Goal: Information Seeking & Learning: Learn about a topic

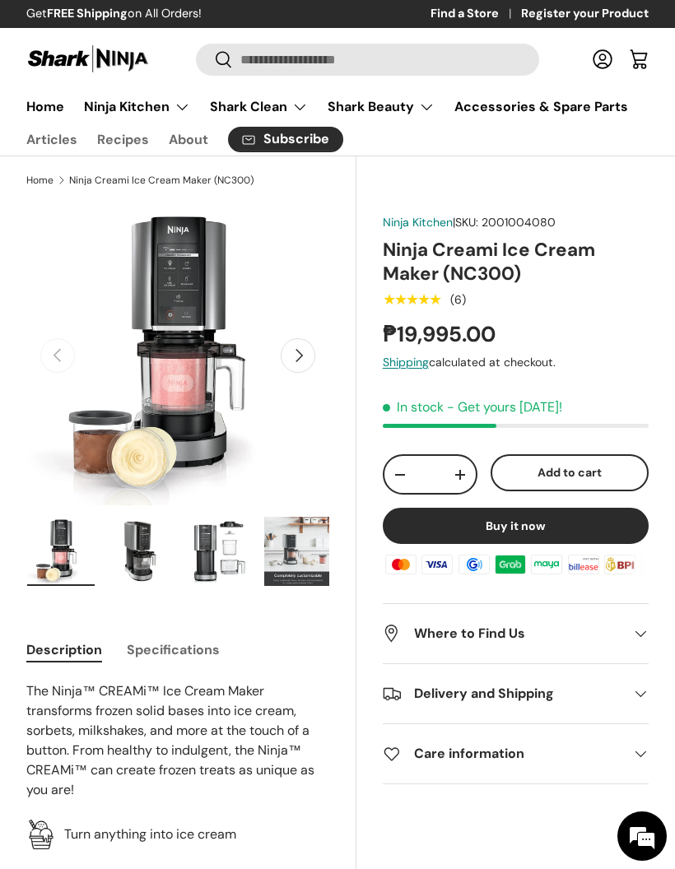
click at [135, 105] on summary "Ninja Kitchen" at bounding box center [137, 107] width 126 height 33
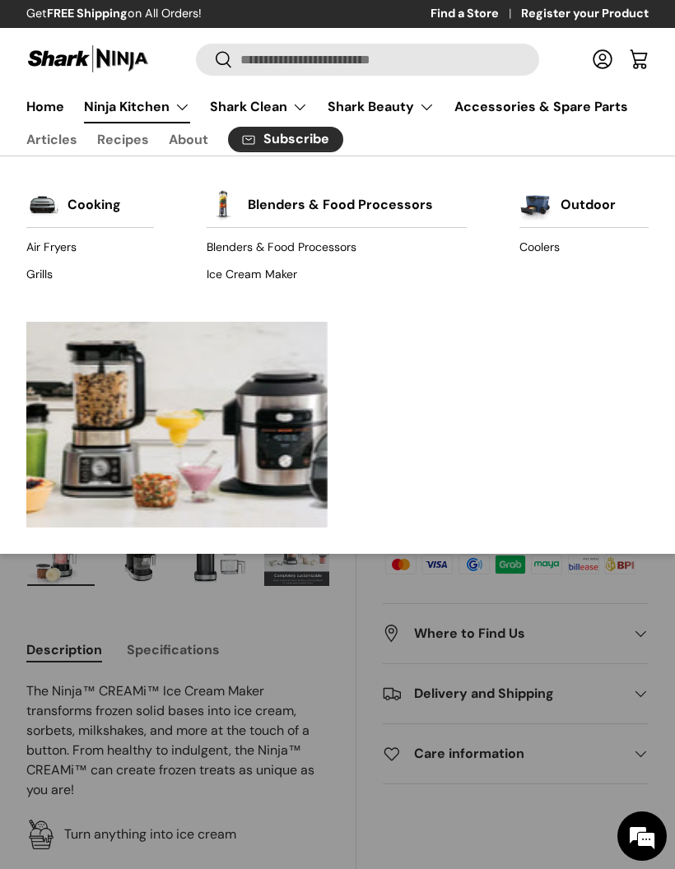
click at [235, 274] on link "Ice Cream Maker" at bounding box center [336, 274] width 259 height 26
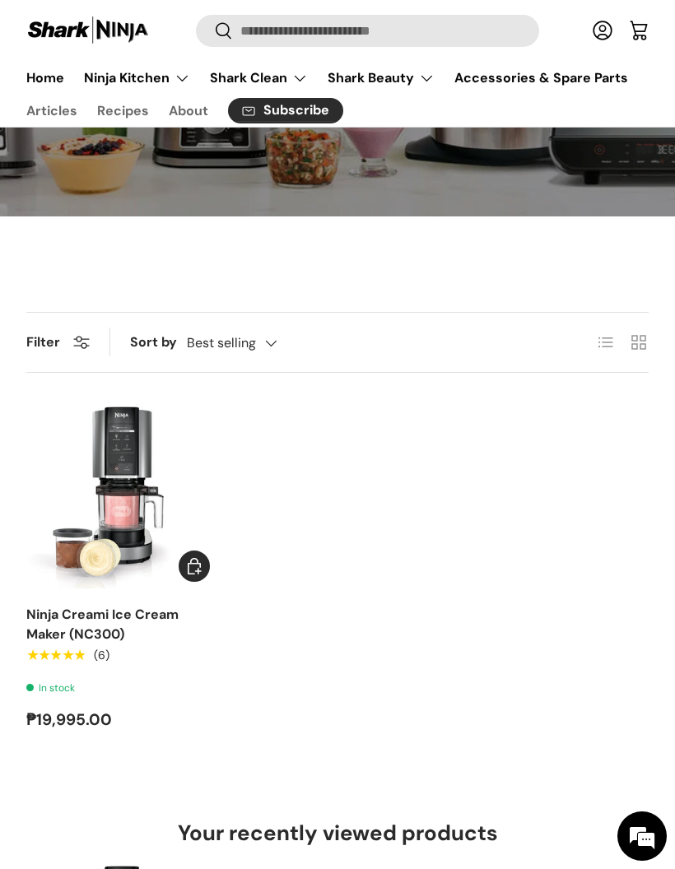
scroll to position [316, 0]
click at [118, 83] on summary "Ninja Kitchen" at bounding box center [137, 78] width 126 height 33
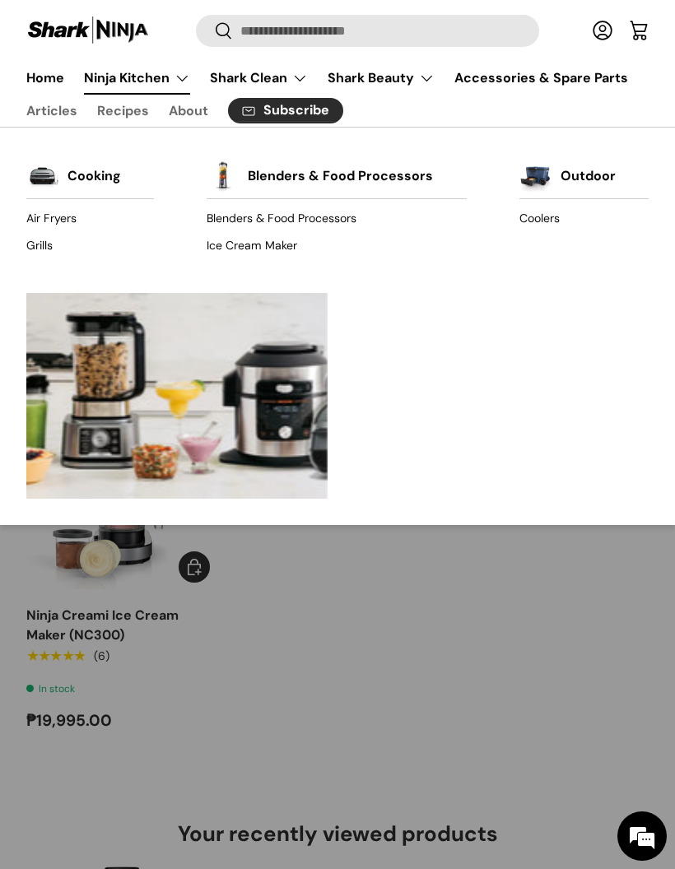
click at [244, 217] on link "Blenders & Food Processors" at bounding box center [336, 219] width 259 height 26
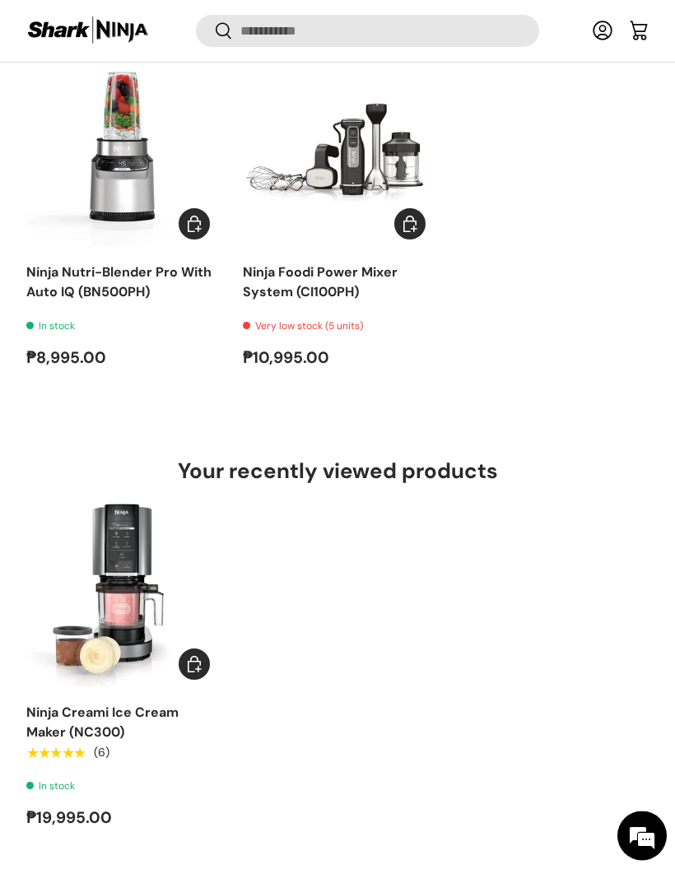
scroll to position [1079, 0]
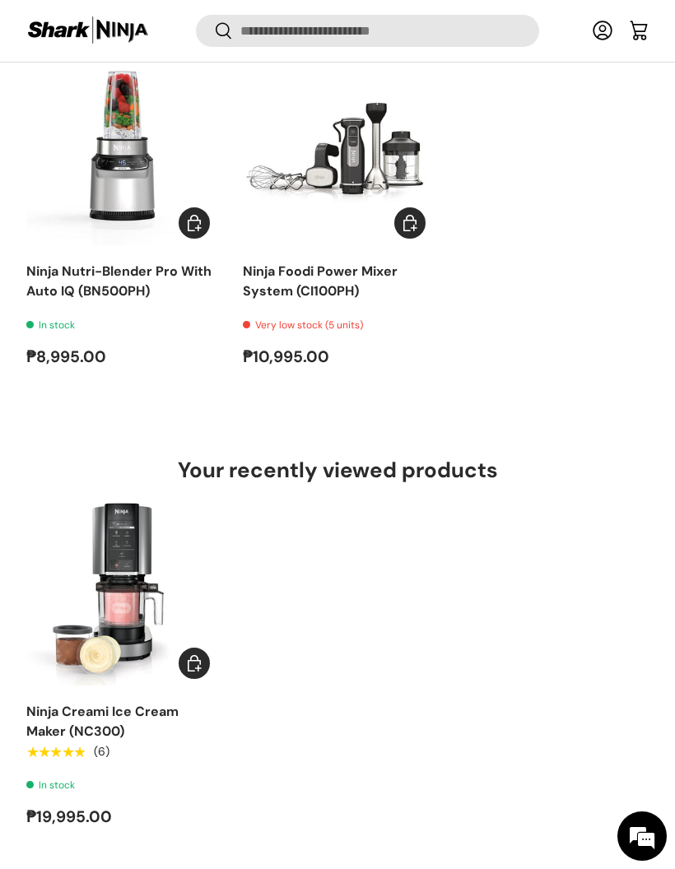
click at [85, 561] on img "Ninja Creami Ice Cream Maker (NC300)" at bounding box center [121, 591] width 190 height 190
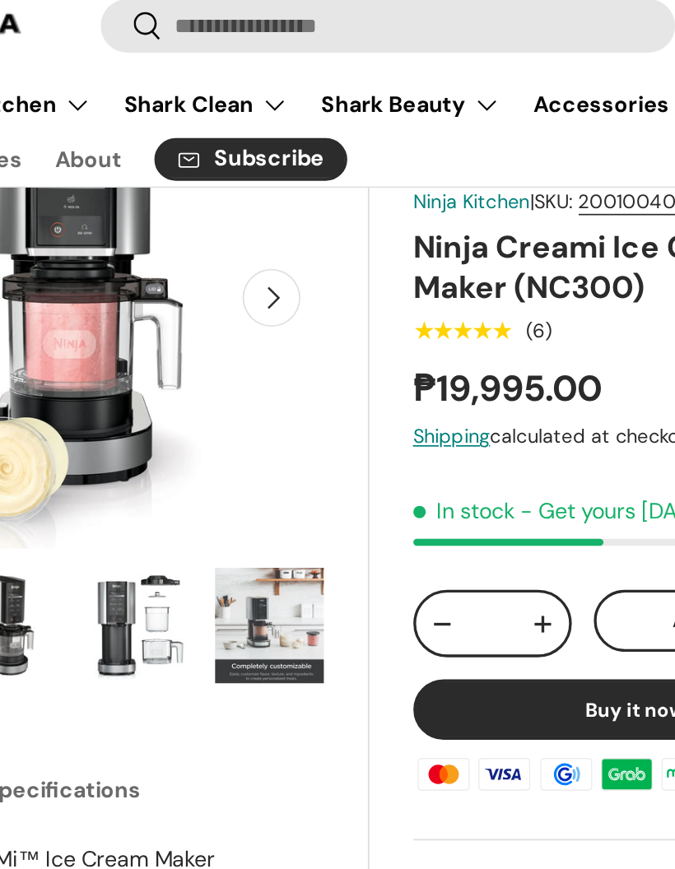
scroll to position [123, 0]
